Goal: Find specific page/section: Find specific page/section

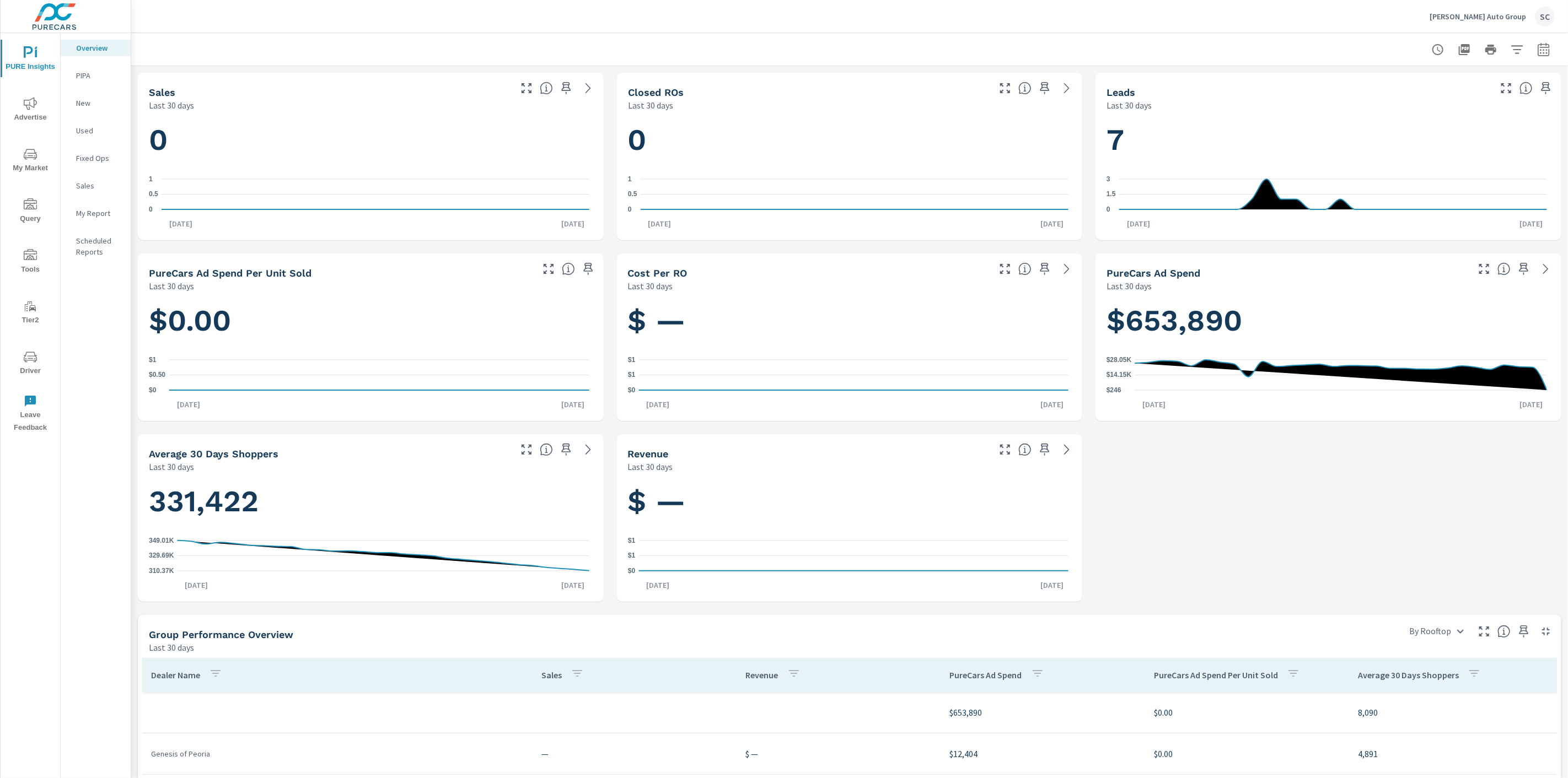
click at [1550, 13] on div "SC" at bounding box center [1545, 17] width 20 height 20
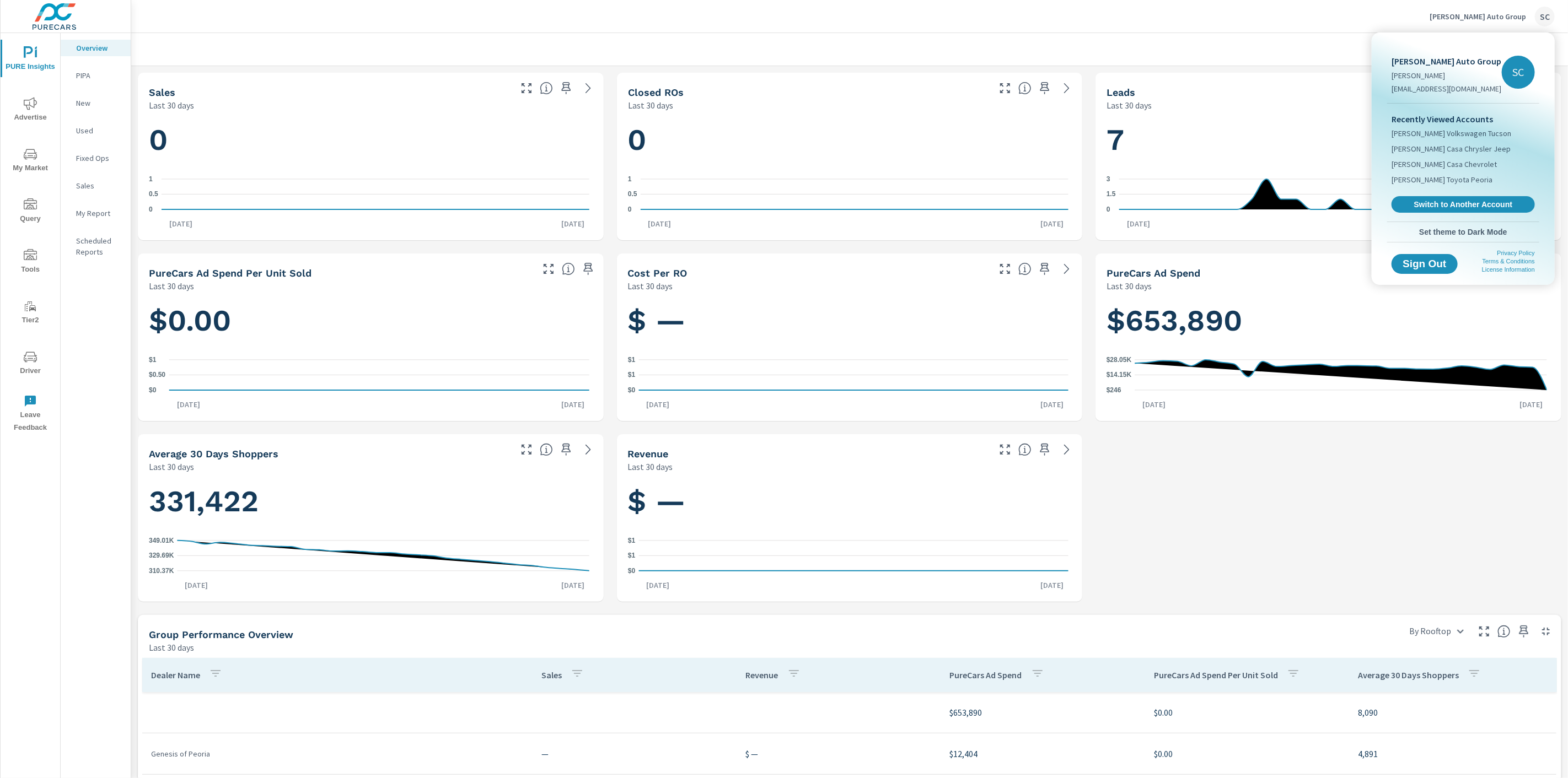
click at [34, 356] on div at bounding box center [784, 389] width 1568 height 778
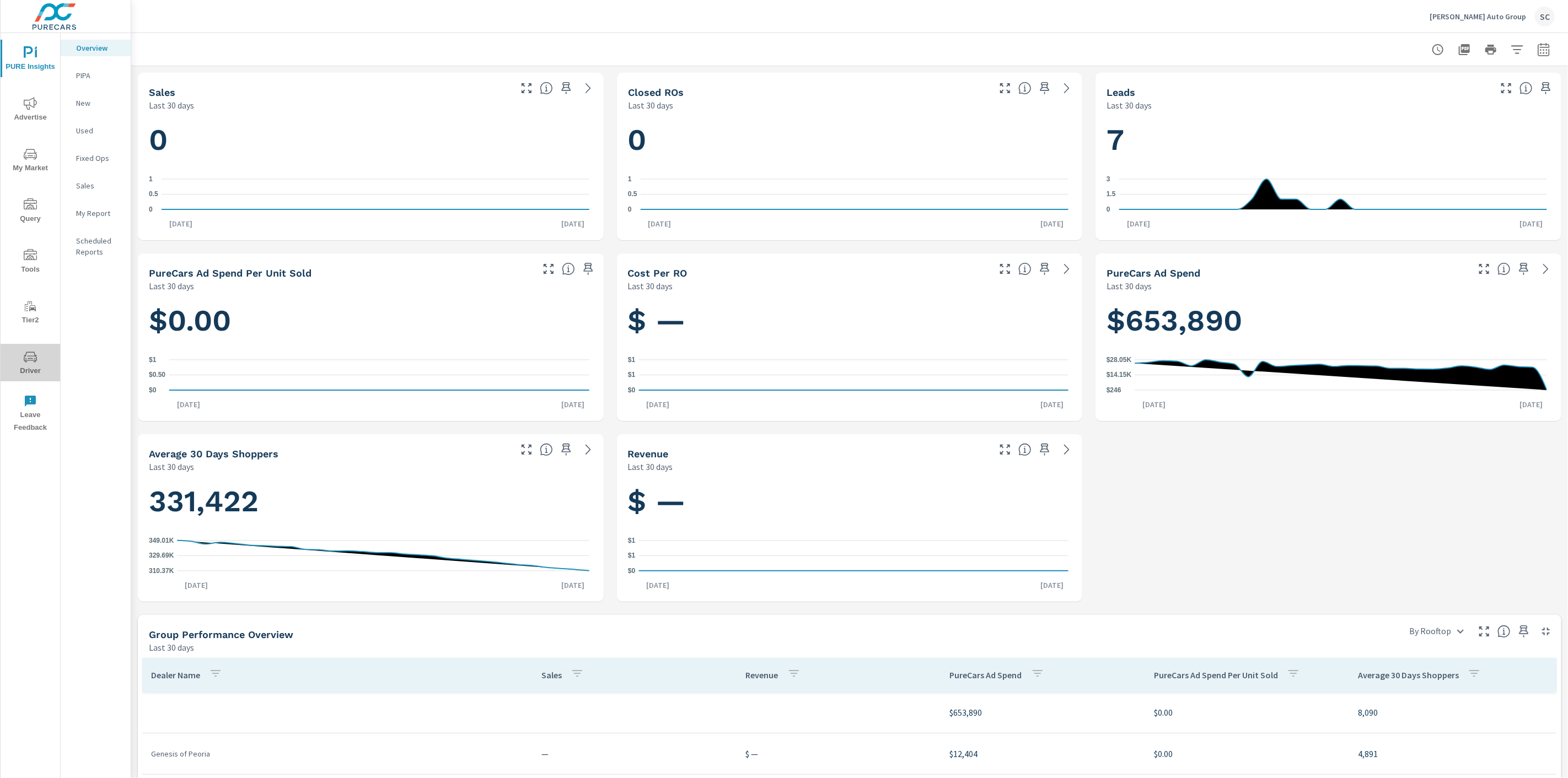
click at [34, 358] on icon "nav menu" at bounding box center [30, 358] width 13 height 13
